Goal: Register for event/course

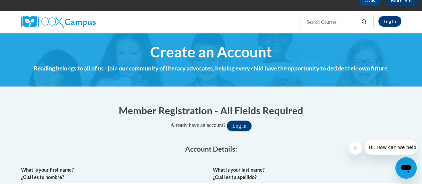
scroll to position [92, 0]
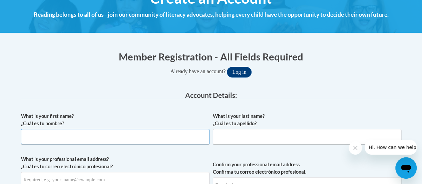
click at [164, 136] on input "What is your first name? ¿Cuál es tu nombre?" at bounding box center [115, 136] width 189 height 15
type input "Jesse"
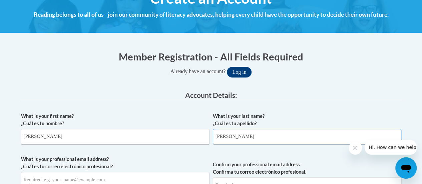
type input "Chen"
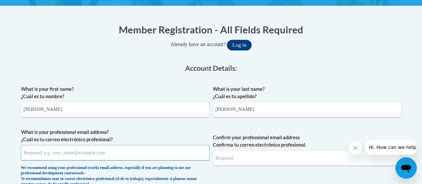
scroll to position [120, 0]
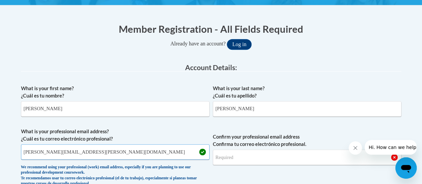
type input "jesse.chen@rusd.org"
click at [237, 159] on input "Confirm your professional email address Confirma tu correo electrónico profesio…" at bounding box center [307, 157] width 189 height 15
type input "jesse.chen@rusd.org"
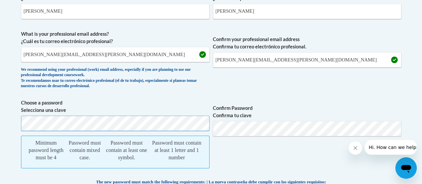
scroll to position [218, 0]
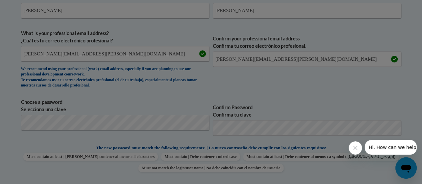
scroll to position [255, 0]
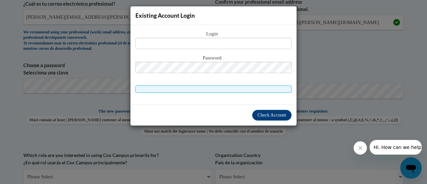
click at [337, 74] on div "Existing Account Login Login Password" at bounding box center [213, 92] width 427 height 184
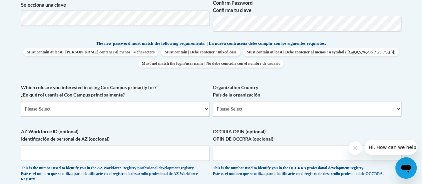
scroll to position [323, 0]
click at [62, 108] on select "Please Select College/University | Colegio/Universidad Community/Nonprofit Part…" at bounding box center [115, 108] width 189 height 15
select select "fbf2d438-af2f-41f8-98f1-81c410e29de3"
click at [21, 101] on select "Please Select College/University | Colegio/Universidad Community/Nonprofit Part…" at bounding box center [115, 108] width 189 height 15
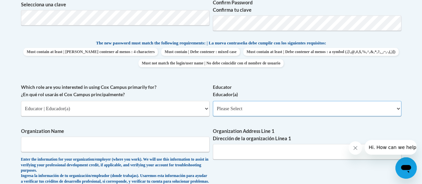
click at [256, 110] on select "Please Select Early Learning/Daycare Teacher/Family Home Care Provider | Maestr…" at bounding box center [307, 108] width 189 height 15
select select "8e40623d-54d0-45cd-9f92-5df65cd3f8cf"
click at [213, 101] on select "Please Select Early Learning/Daycare Teacher/Family Home Care Provider | Maestr…" at bounding box center [307, 108] width 189 height 15
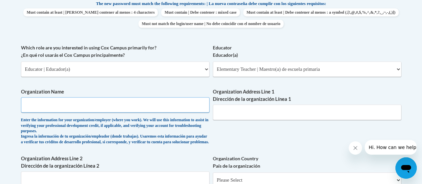
click at [192, 105] on input "Organization Name" at bounding box center [115, 104] width 189 height 15
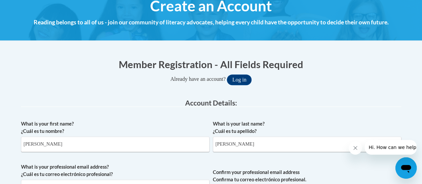
scroll to position [0, 0]
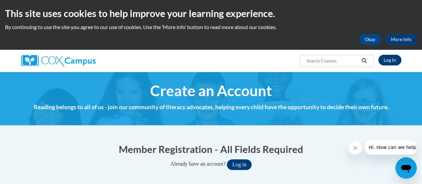
type input "Racine Unified School District"
click at [387, 60] on link "Log In" at bounding box center [389, 60] width 23 height 11
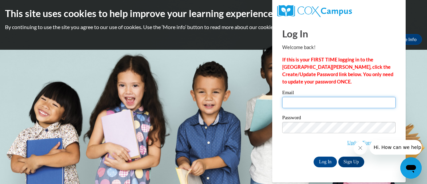
click at [306, 104] on input "Email" at bounding box center [338, 102] width 113 height 11
type input "jesse.chen@rusd.org"
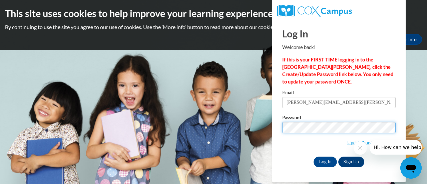
click at [314, 157] on input "Log In" at bounding box center [325, 162] width 23 height 11
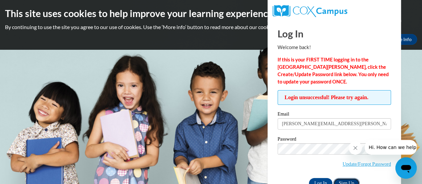
click at [344, 181] on link "Sign Up" at bounding box center [346, 183] width 26 height 11
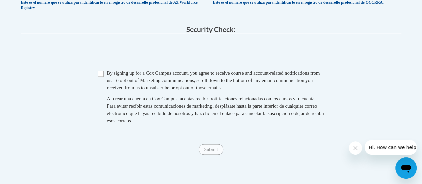
scroll to position [492, 0]
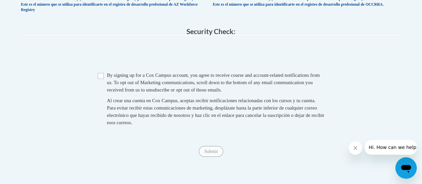
click at [379, 118] on div "Checkbox By signing up for a Cox Campus account, you agree to receive course an…" at bounding box center [211, 101] width 380 height 61
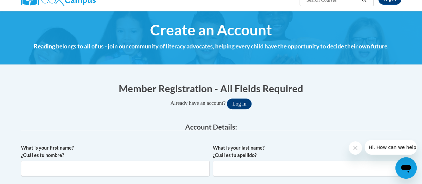
scroll to position [81, 0]
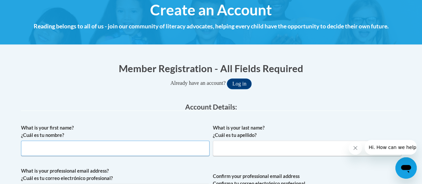
click at [184, 151] on input "What is your first name? ¿Cuál es tu nombre?" at bounding box center [115, 147] width 189 height 15
type input "[PERSON_NAME]"
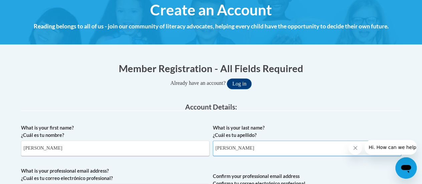
type input "[PERSON_NAME][EMAIL_ADDRESS][PERSON_NAME][DOMAIN_NAME]"
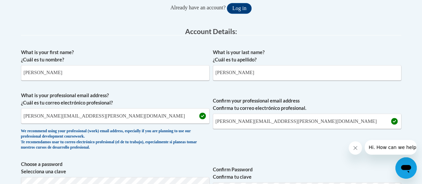
scroll to position [190, 0]
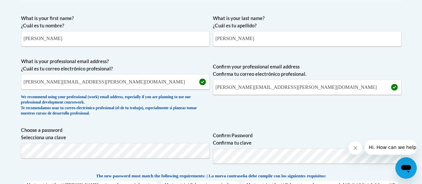
drag, startPoint x: 298, startPoint y: 97, endPoint x: 221, endPoint y: 113, distance: 79.1
click at [221, 113] on span "Confirm your professional email address Confirma tu correo electrónico profesio…" at bounding box center [307, 89] width 189 height 62
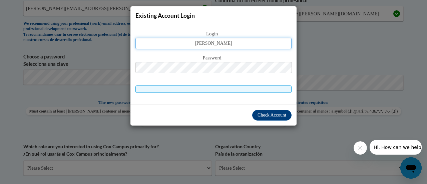
type input "[PERSON_NAME][EMAIL_ADDRESS][PERSON_NAME][DOMAIN_NAME]"
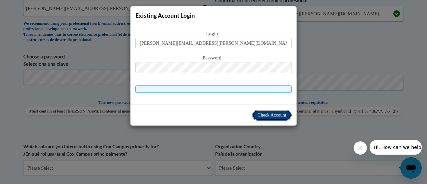
click at [266, 111] on button "Check Account" at bounding box center [271, 115] width 39 height 11
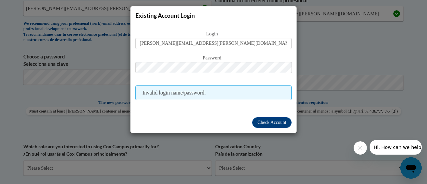
click at [318, 18] on div "Existing Account Login Login jesse.chen@rusd.org Password Invalid login name/pa…" at bounding box center [213, 92] width 427 height 184
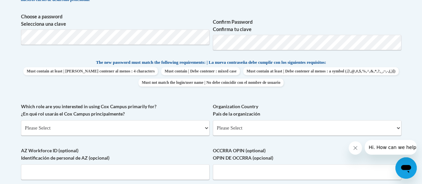
scroll to position [304, 0]
click at [126, 128] on select "Please Select College/University | Colegio/Universidad Community/Nonprofit Part…" at bounding box center [115, 127] width 189 height 15
select select "fbf2d438-af2f-41f8-98f1-81c410e29de3"
click at [21, 120] on select "Please Select College/University | Colegio/Universidad Community/Nonprofit Part…" at bounding box center [115, 127] width 189 height 15
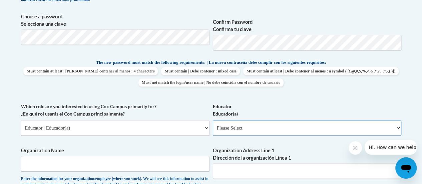
click at [260, 128] on select "Please Select Early Learning/Daycare Teacher/Family Home Care Provider | Maestr…" at bounding box center [307, 127] width 189 height 15
select select "8e40623d-54d0-45cd-9f92-5df65cd3f8cf"
click at [213, 120] on select "Please Select Early Learning/Daycare Teacher/Family Home Care Provider | Maestr…" at bounding box center [307, 127] width 189 height 15
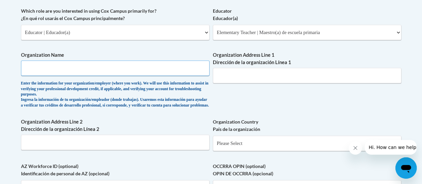
click at [148, 67] on input "Organization Name" at bounding box center [115, 67] width 189 height 15
type input "Racine Unified Schools"
type input "S"
click at [234, 77] on input "Organization Address Line 1 Dirección de la organización Línea 1" at bounding box center [307, 75] width 189 height 15
type input "914 St. Patrick St"
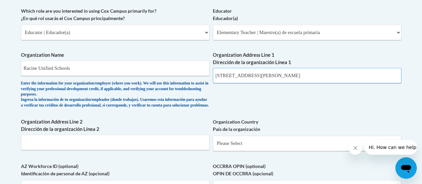
type input "Red Apple Elementary"
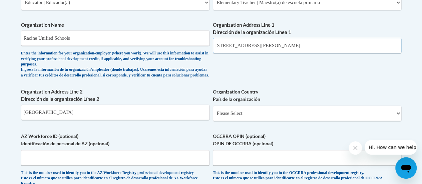
scroll to position [430, 0]
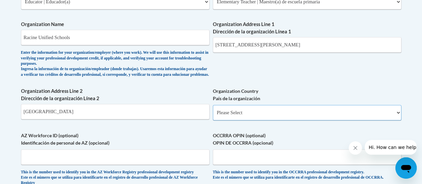
click at [265, 118] on select "Please Select United States | Estados Unidos Outside of the United States | Fue…" at bounding box center [307, 112] width 189 height 15
select select "ad49bcad-a171-4b2e-b99c-48b446064914"
click at [213, 110] on select "Please Select United States | Estados Unidos Outside of the United States | Fue…" at bounding box center [307, 112] width 189 height 15
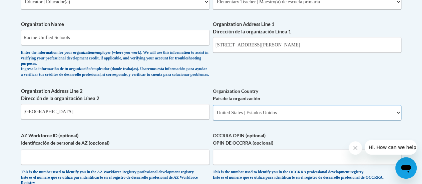
select select
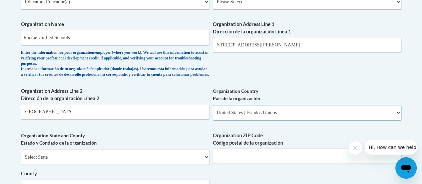
scroll to position [476, 0]
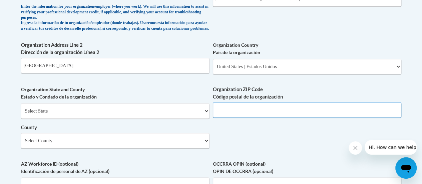
click at [230, 113] on input "Organization ZIP Code Código postal de la organización" at bounding box center [307, 109] width 189 height 15
type input "53402"
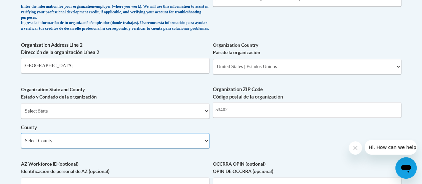
click at [202, 146] on select "Select County Adams Ashland Barron Bayfield Brown Buffalo Burnett Calumet Chipp…" at bounding box center [115, 140] width 189 height 15
select select "Racine"
click at [21, 138] on select "Select County Adams Ashland Barron Bayfield Brown Buffalo Burnett Calumet Chipp…" at bounding box center [115, 140] width 189 height 15
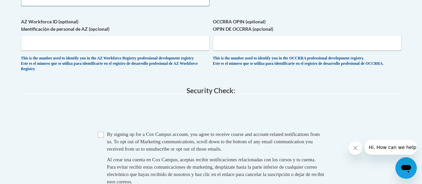
scroll to position [619, 0]
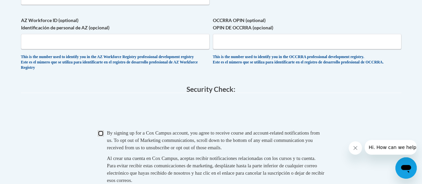
click at [98, 136] on input "Checkbox" at bounding box center [101, 133] width 6 height 6
checkbox input "true"
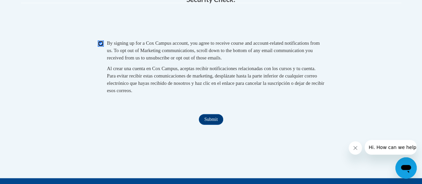
scroll to position [713, 0]
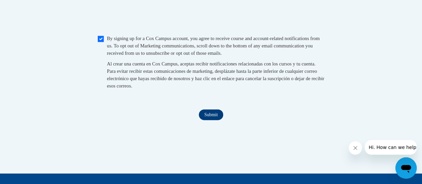
drag, startPoint x: 317, startPoint y: 118, endPoint x: 215, endPoint y: 126, distance: 102.4
click at [215, 120] on input "Submit" at bounding box center [211, 114] width 24 height 11
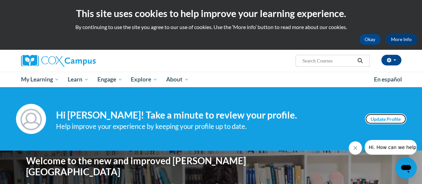
click at [395, 121] on link "Update Profile" at bounding box center [385, 118] width 41 height 11
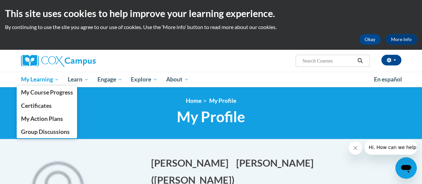
click at [45, 80] on span "My Learning" at bounding box center [40, 79] width 38 height 8
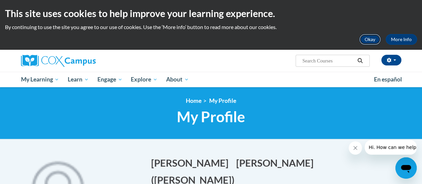
click at [375, 38] on button "Okay" at bounding box center [369, 39] width 21 height 11
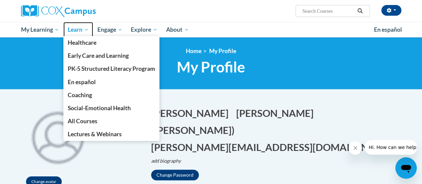
click at [79, 31] on span "Learn" at bounding box center [78, 30] width 21 height 8
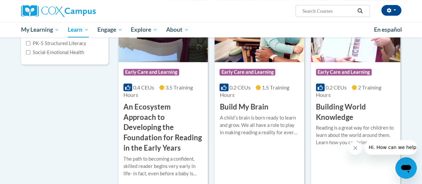
scroll to position [123, 0]
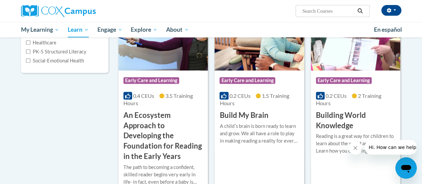
click at [141, 119] on h3 "An Ecosystem Approach to Developing the Foundation for Reading in the Early Yea…" at bounding box center [162, 135] width 79 height 51
click at [141, 117] on h3 "An Ecosystem Approach to Developing the Foundation for Reading in the Early Yea…" at bounding box center [162, 135] width 79 height 51
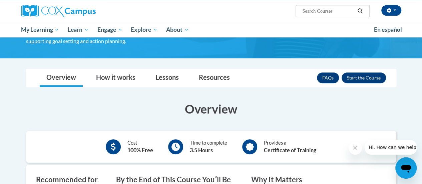
scroll to position [154, 0]
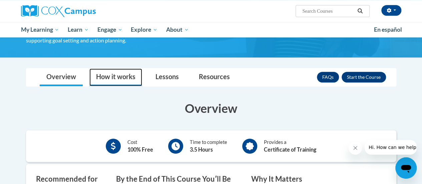
click at [118, 79] on link "How it works" at bounding box center [115, 77] width 53 height 18
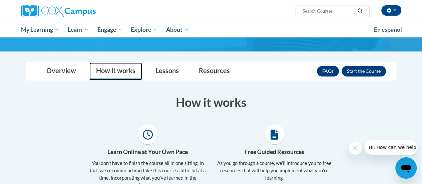
scroll to position [160, 0]
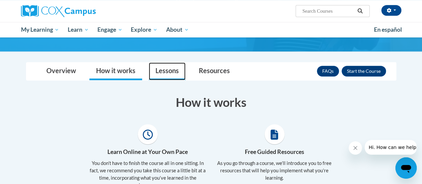
click at [164, 75] on link "Lessons" at bounding box center [167, 71] width 37 height 18
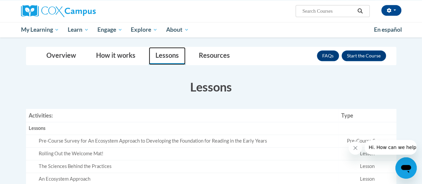
scroll to position [185, 0]
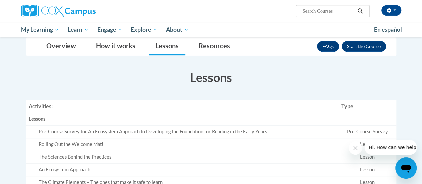
click at [253, 138] on td "Rolling Out the Welcome Mat!" at bounding box center [182, 144] width 313 height 13
click at [354, 148] on icon "Close message from company" at bounding box center [355, 147] width 5 height 5
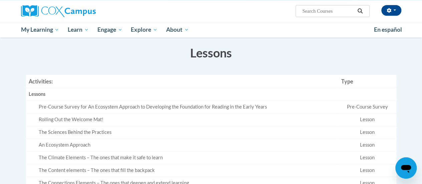
scroll to position [187, 0]
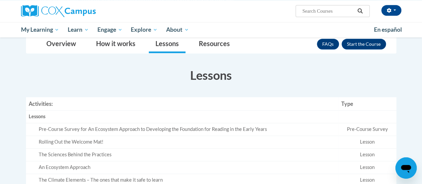
click at [39, 130] on div "Pre-Course Survey for An Ecosystem Approach to Developing the Foundation for Re…" at bounding box center [187, 129] width 297 height 7
click at [354, 41] on button "Enroll" at bounding box center [364, 44] width 44 height 11
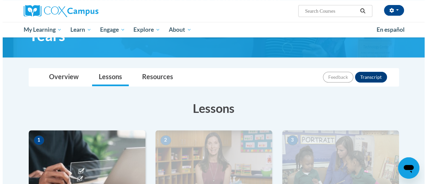
scroll to position [180, 0]
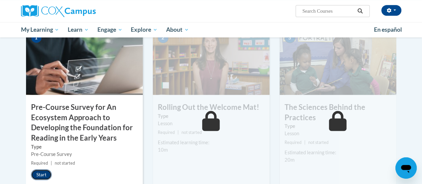
click at [43, 174] on button "Start" at bounding box center [41, 174] width 21 height 11
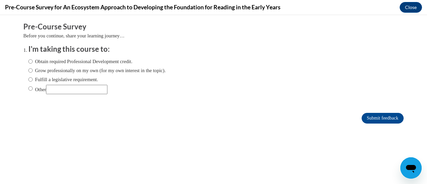
scroll to position [0, 0]
click at [28, 82] on input "Fulfill a legislative requirement." at bounding box center [30, 79] width 4 height 7
radio input "true"
click at [370, 116] on input "Submit feedback" at bounding box center [383, 118] width 42 height 11
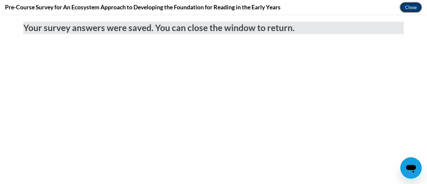
click at [411, 8] on button "Close" at bounding box center [411, 7] width 22 height 11
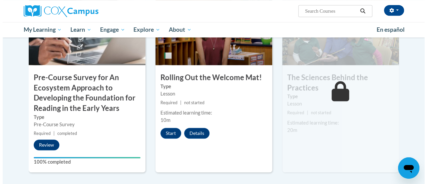
scroll to position [206, 0]
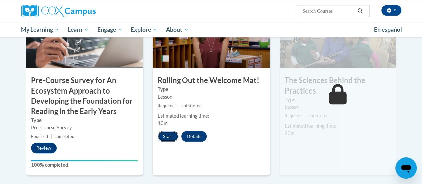
click at [166, 138] on button "Start" at bounding box center [168, 136] width 21 height 11
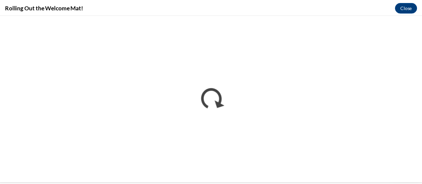
scroll to position [0, 0]
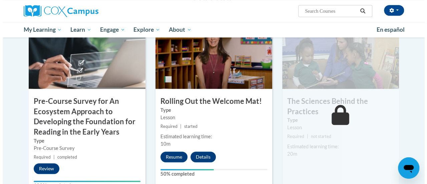
scroll to position [192, 0]
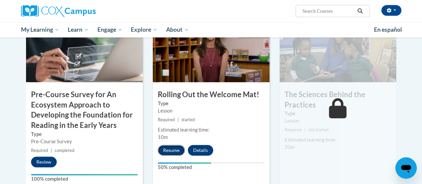
click at [177, 152] on button "Resume" at bounding box center [171, 150] width 27 height 11
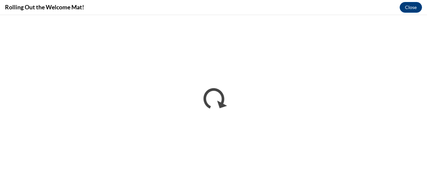
scroll to position [0, 0]
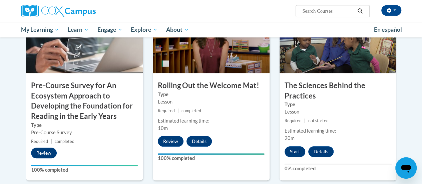
scroll to position [202, 0]
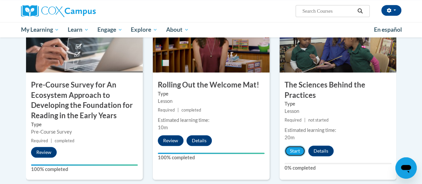
drag, startPoint x: 293, startPoint y: 150, endPoint x: 338, endPoint y: 122, distance: 53.0
click at [338, 122] on div "3 The Sciences Behind the Practices Type Lesson Required | not started Estimate…" at bounding box center [338, 93] width 117 height 174
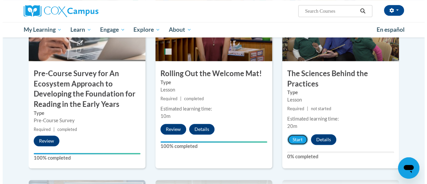
scroll to position [191, 0]
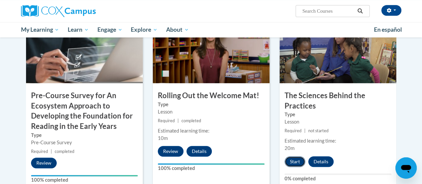
click at [295, 163] on button "Start" at bounding box center [295, 161] width 21 height 11
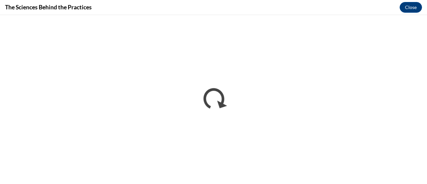
scroll to position [0, 0]
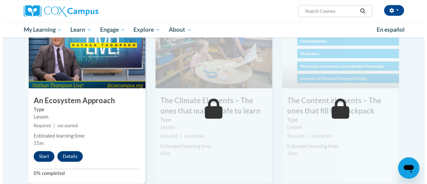
scroll to position [372, 0]
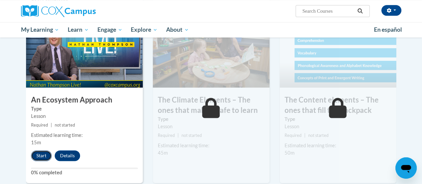
click at [44, 157] on button "Start" at bounding box center [41, 155] width 21 height 11
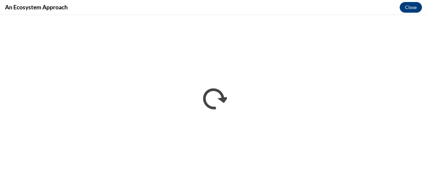
scroll to position [0, 0]
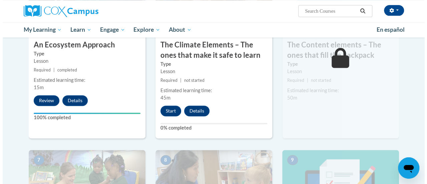
scroll to position [423, 0]
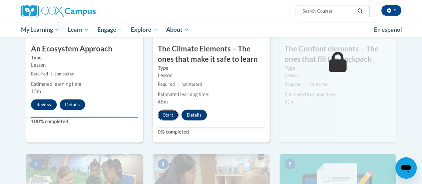
click at [163, 116] on button "Start" at bounding box center [168, 114] width 21 height 11
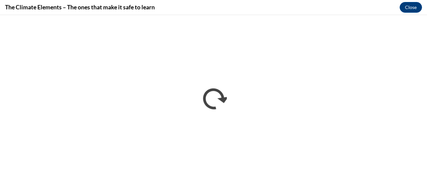
scroll to position [0, 0]
